Goal: Task Accomplishment & Management: Manage account settings

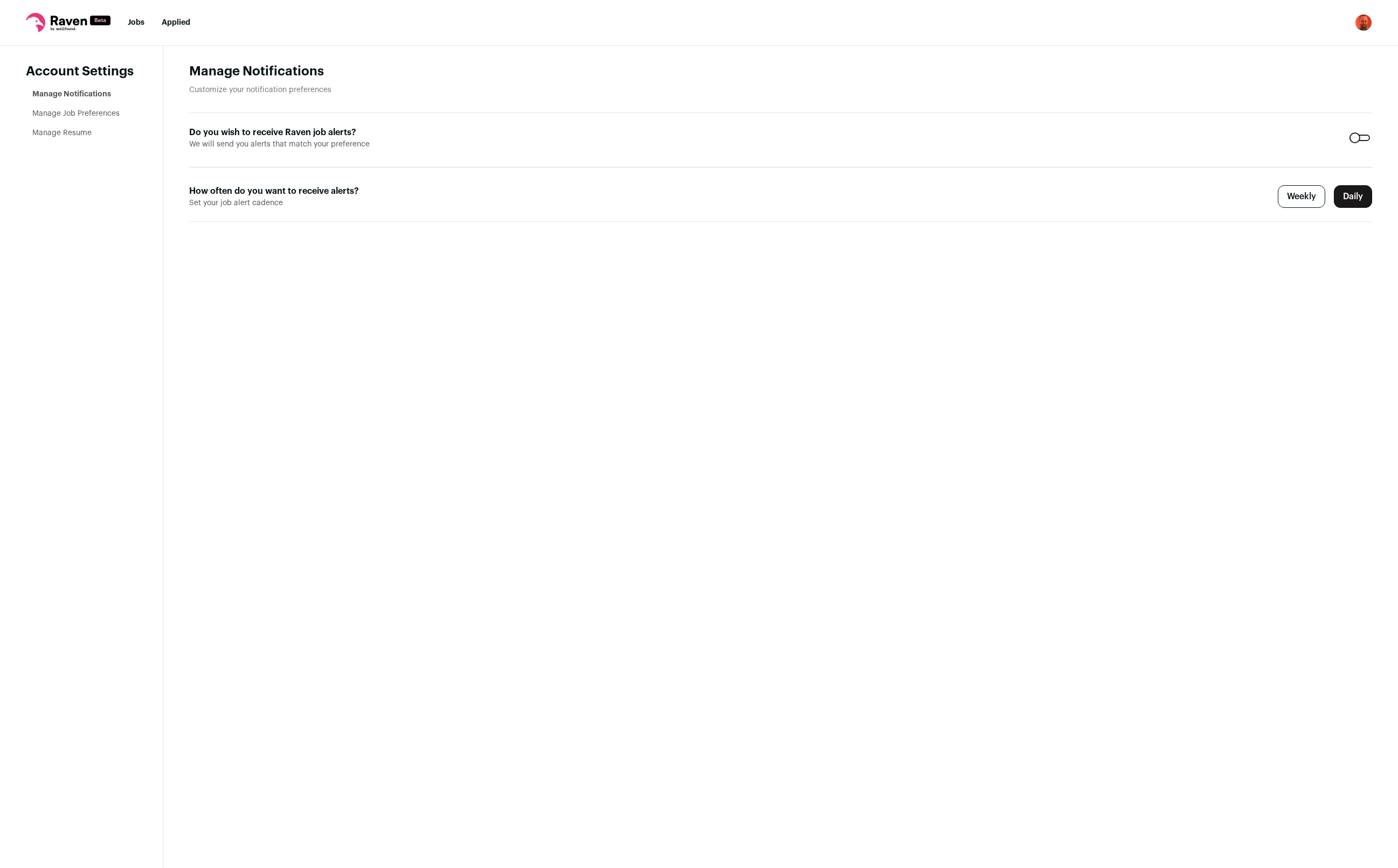
click at [1354, 24] on nav "Jobs Applied Settings Notifications Preferences Resume Subscription FAQs Logout" at bounding box center [699, 22] width 1398 height 45
click at [1358, 24] on img "Open dropdown" at bounding box center [1363, 22] width 17 height 17
click at [1310, 78] on link "Subscription" at bounding box center [1311, 78] width 119 height 26
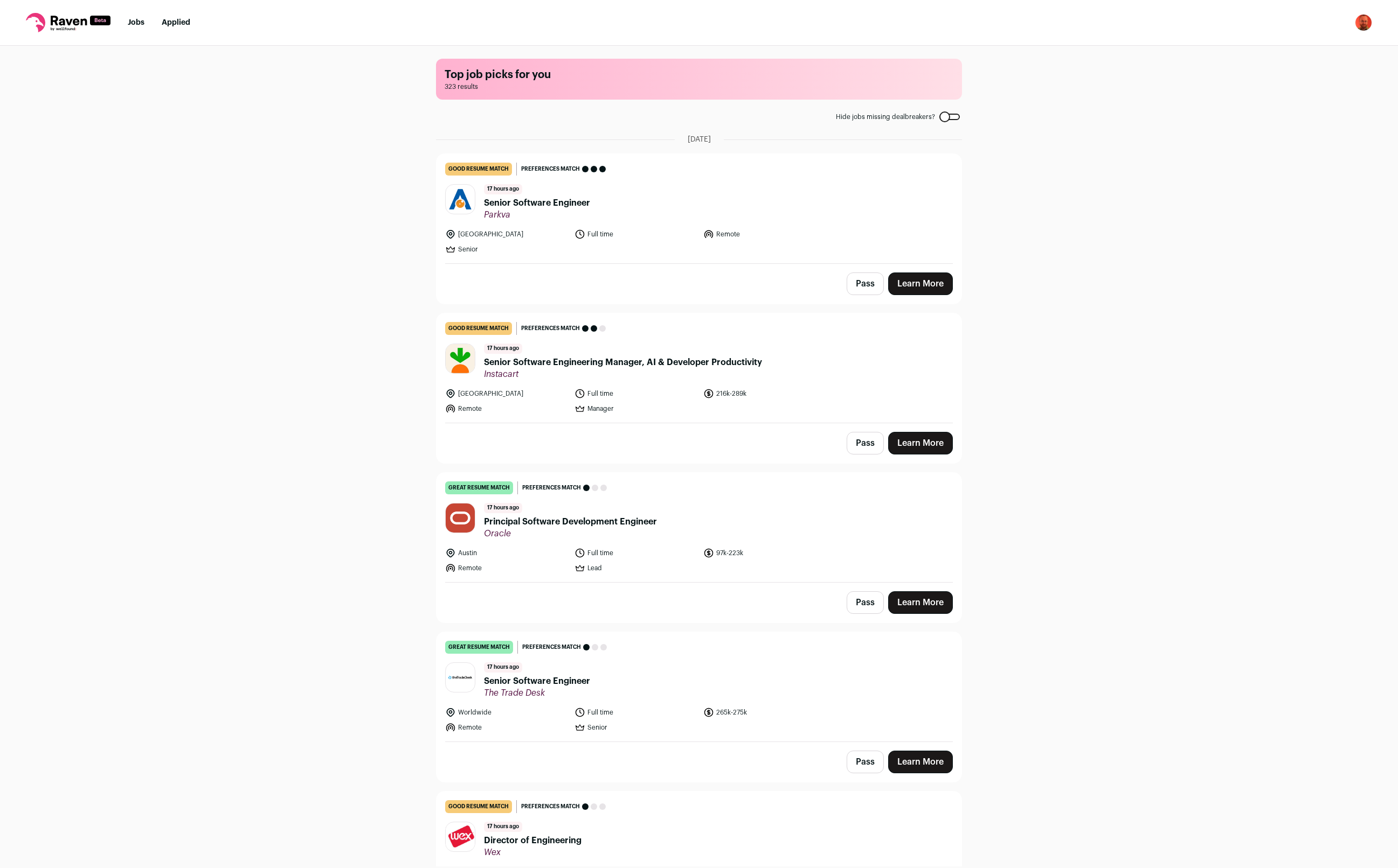
click at [863, 285] on button "Pass" at bounding box center [865, 284] width 37 height 22
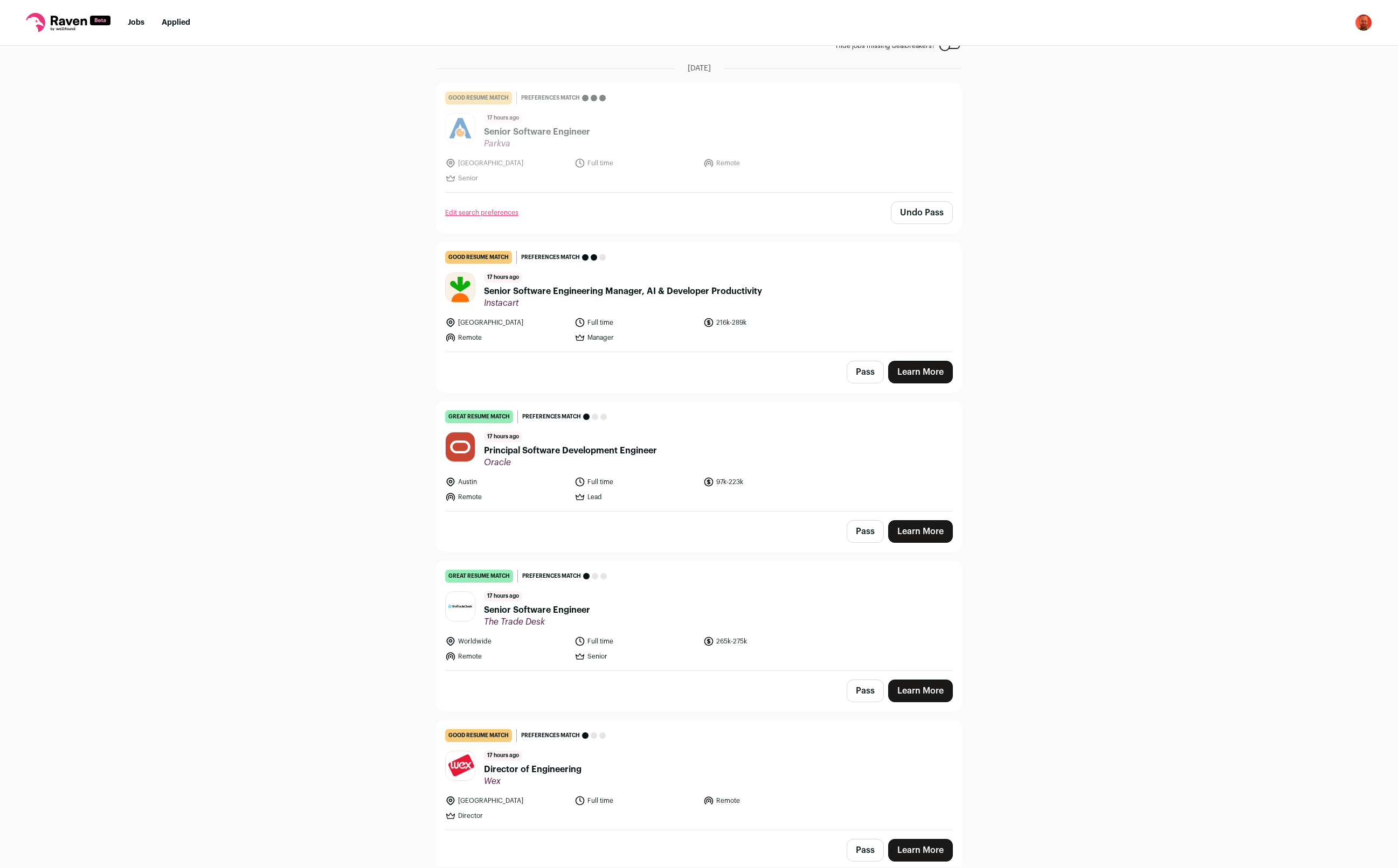
scroll to position [143, 0]
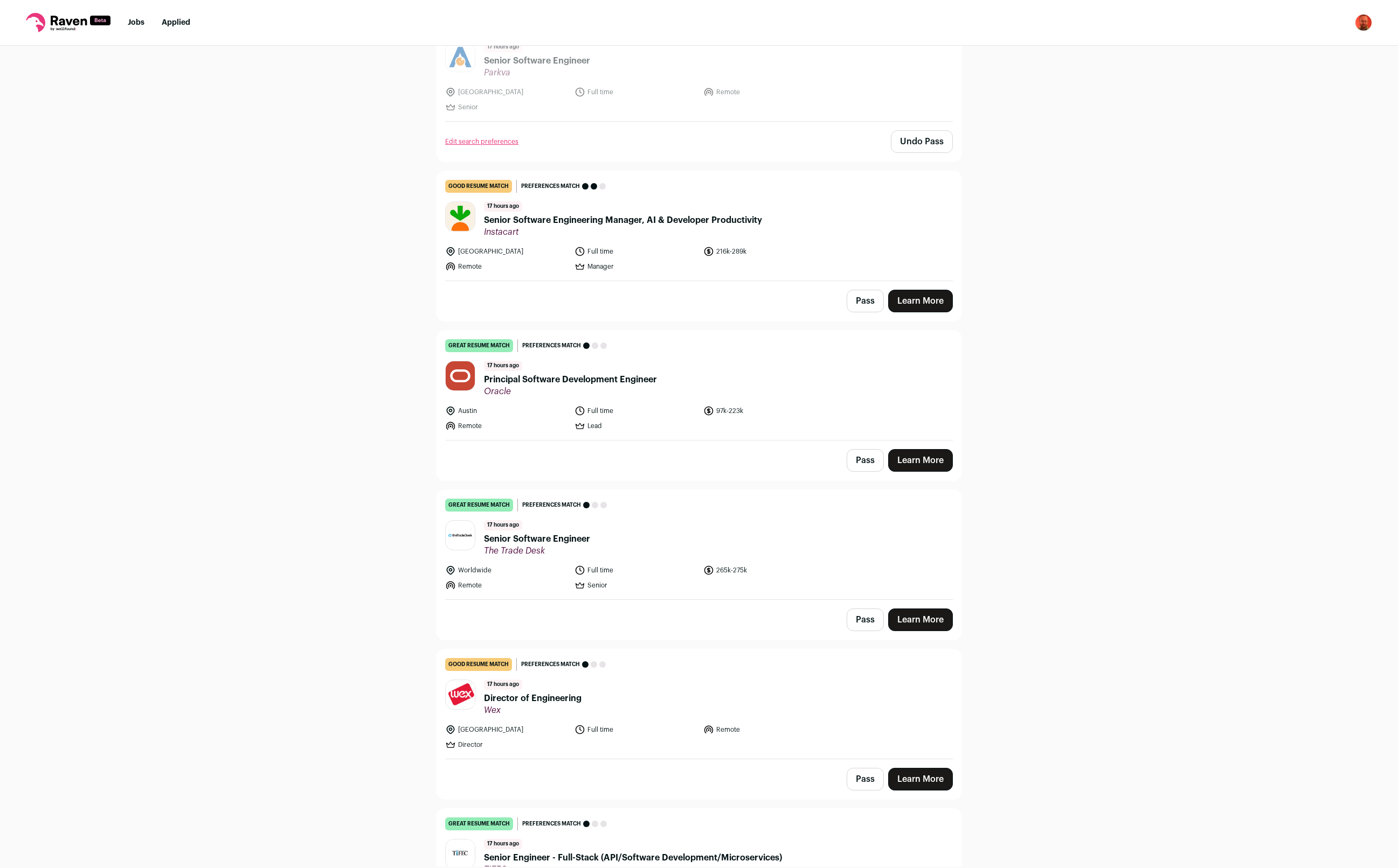
click at [868, 297] on button "Pass" at bounding box center [865, 301] width 37 height 22
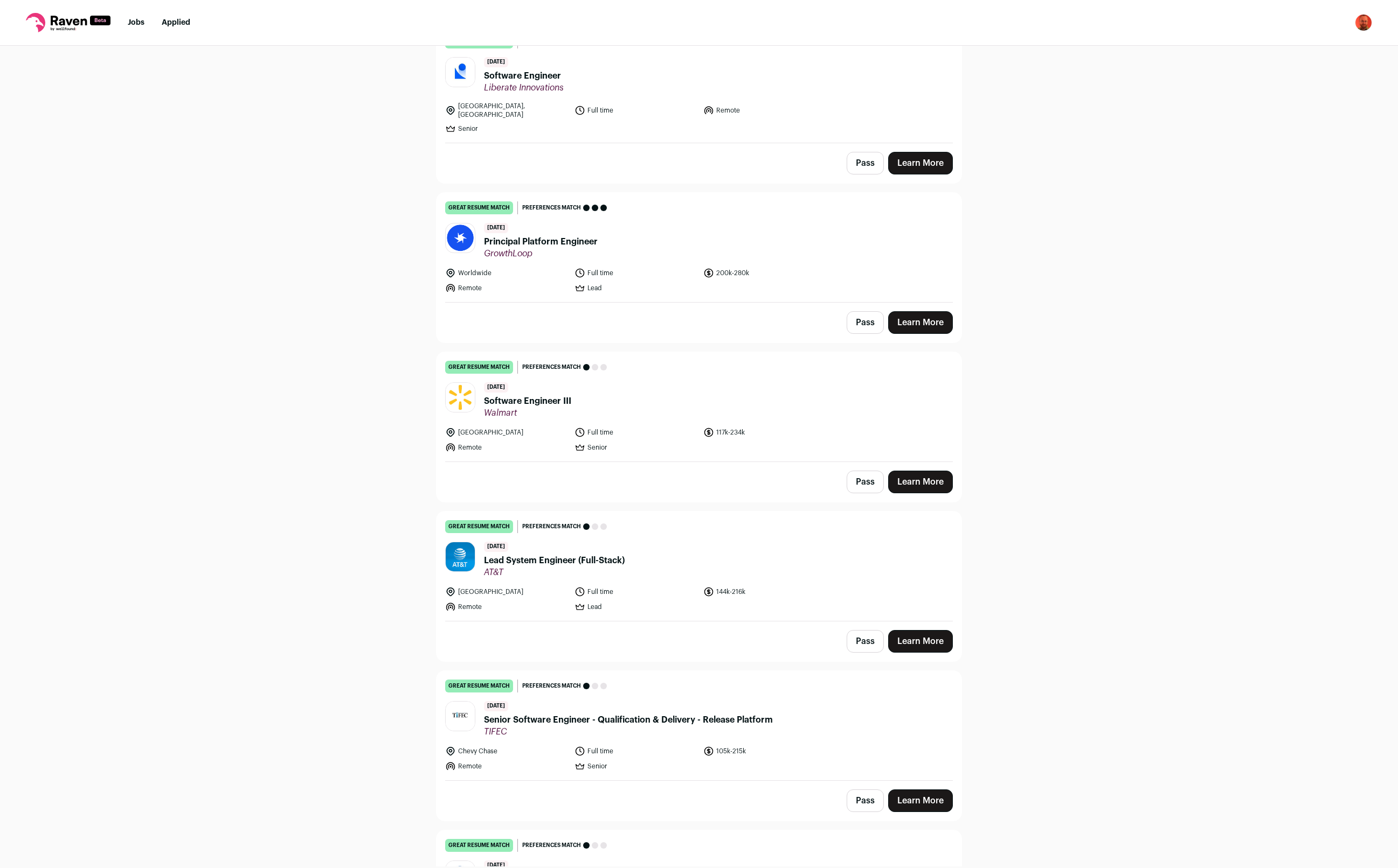
scroll to position [3270, 0]
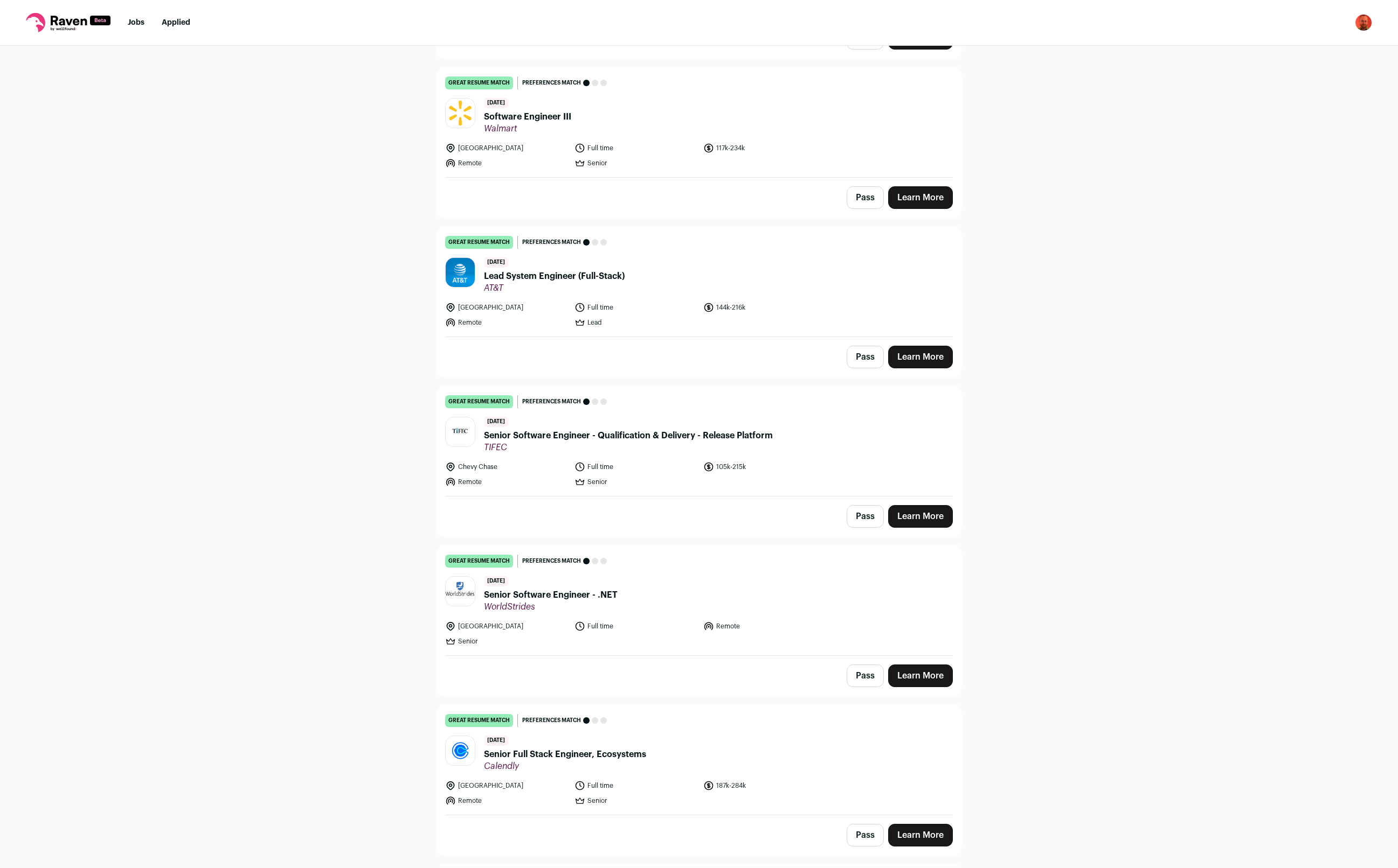
click at [296, 307] on div "Top job picks for you 323 results Hide jobs missing dealbreakers? [DATE] good r…" at bounding box center [699, 455] width 1398 height 820
